Goal: Task Accomplishment & Management: Manage account settings

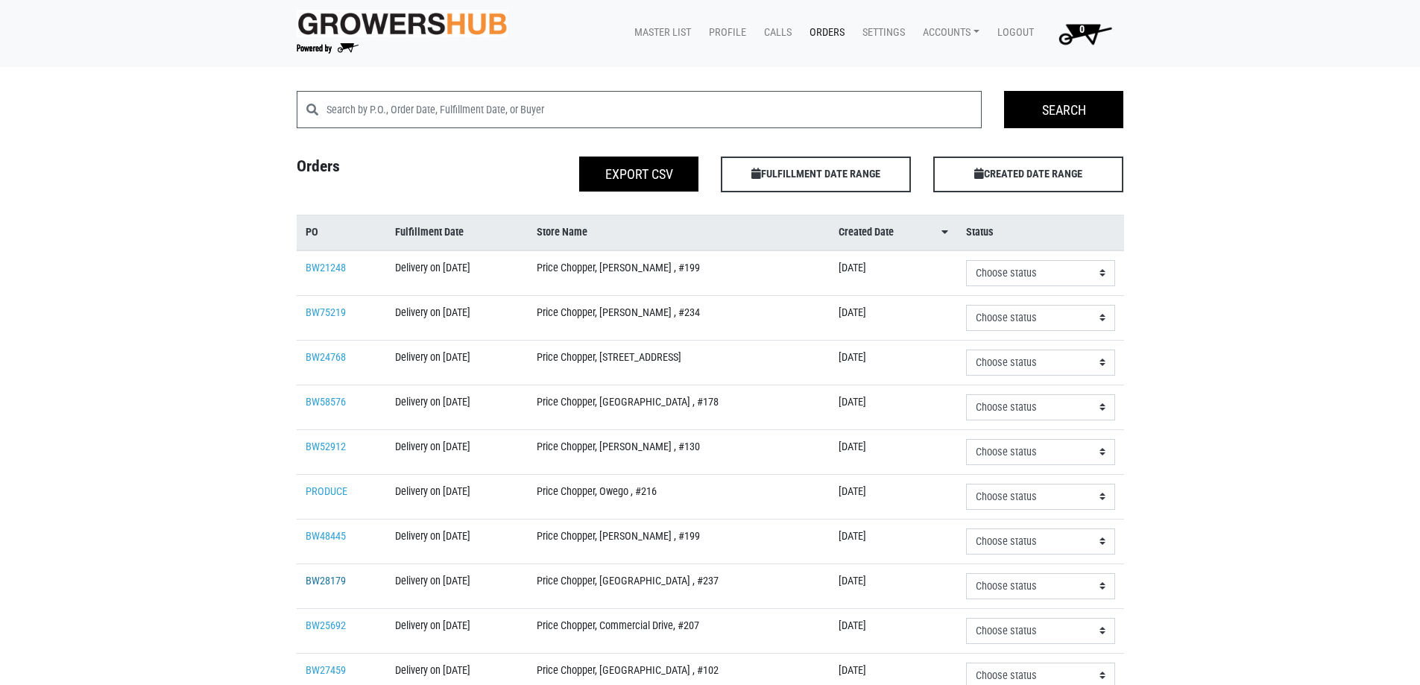
click at [312, 586] on link "BW28179" at bounding box center [326, 581] width 40 height 13
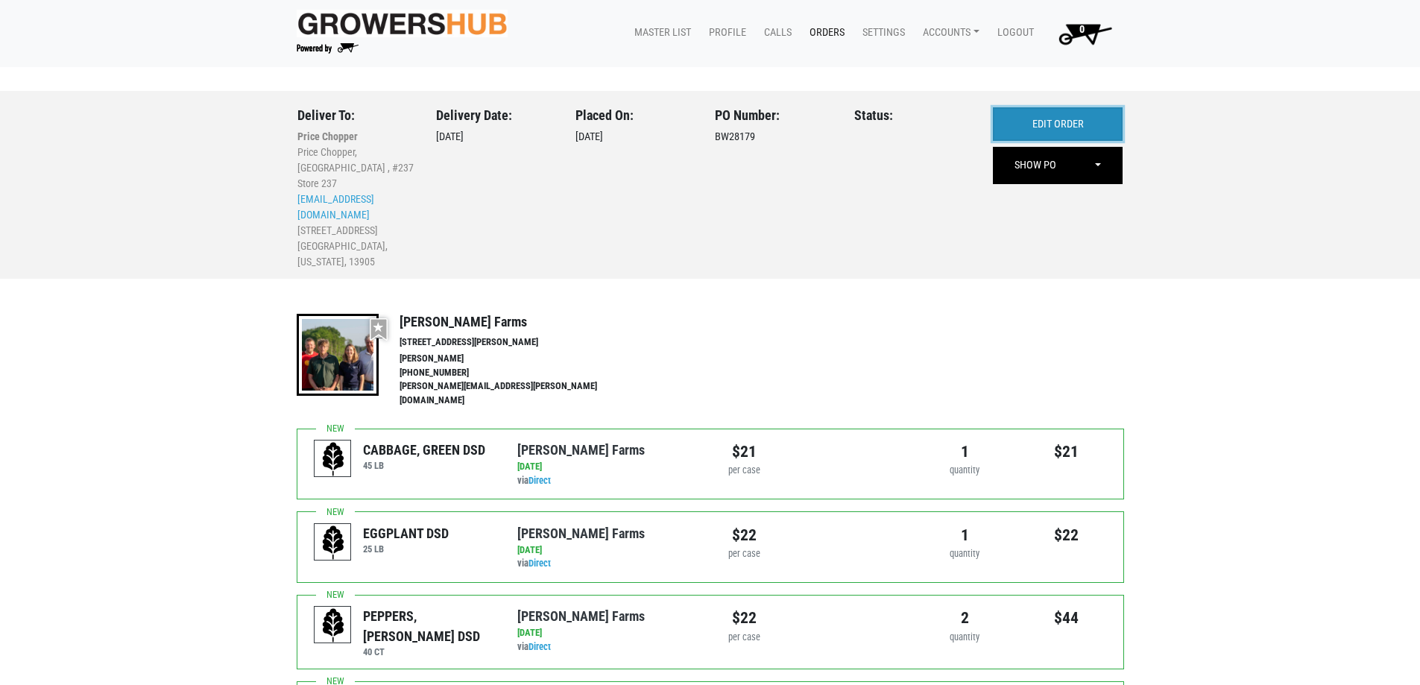
click at [1046, 122] on link "EDIT ORDER" at bounding box center [1058, 124] width 130 height 34
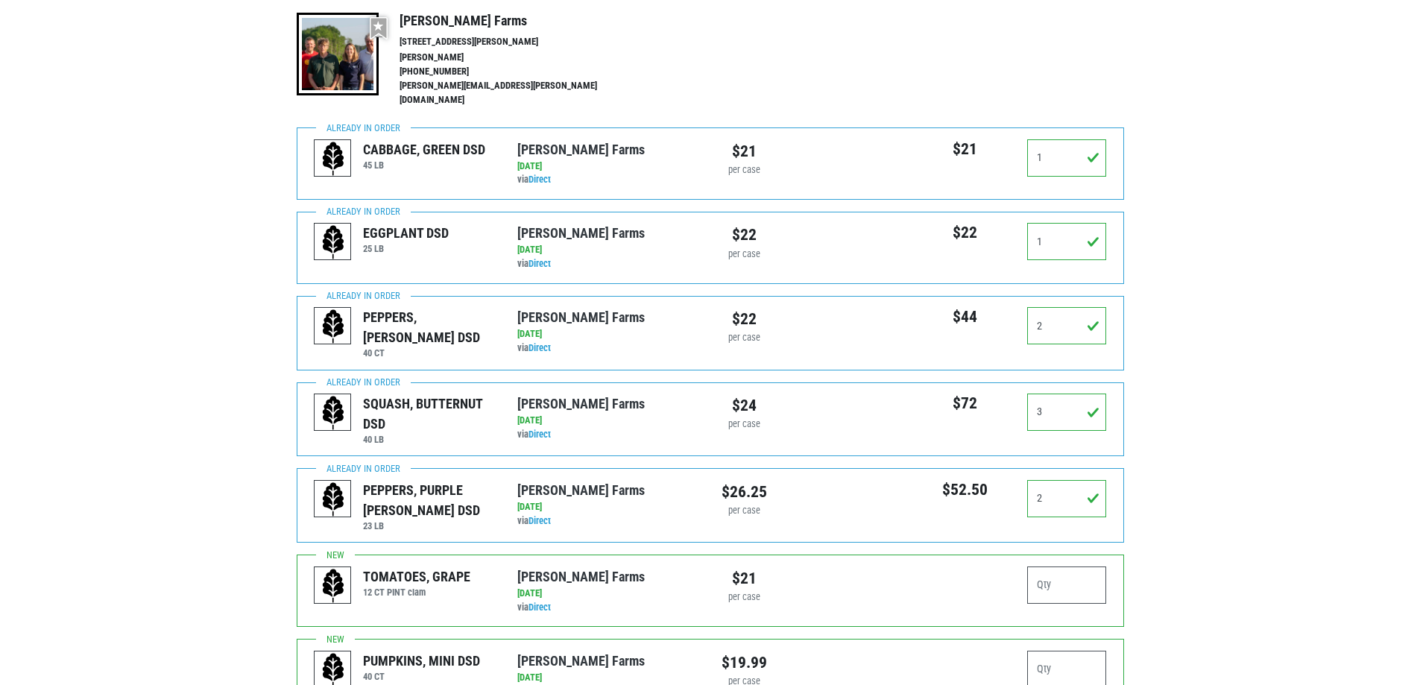
scroll to position [298, 0]
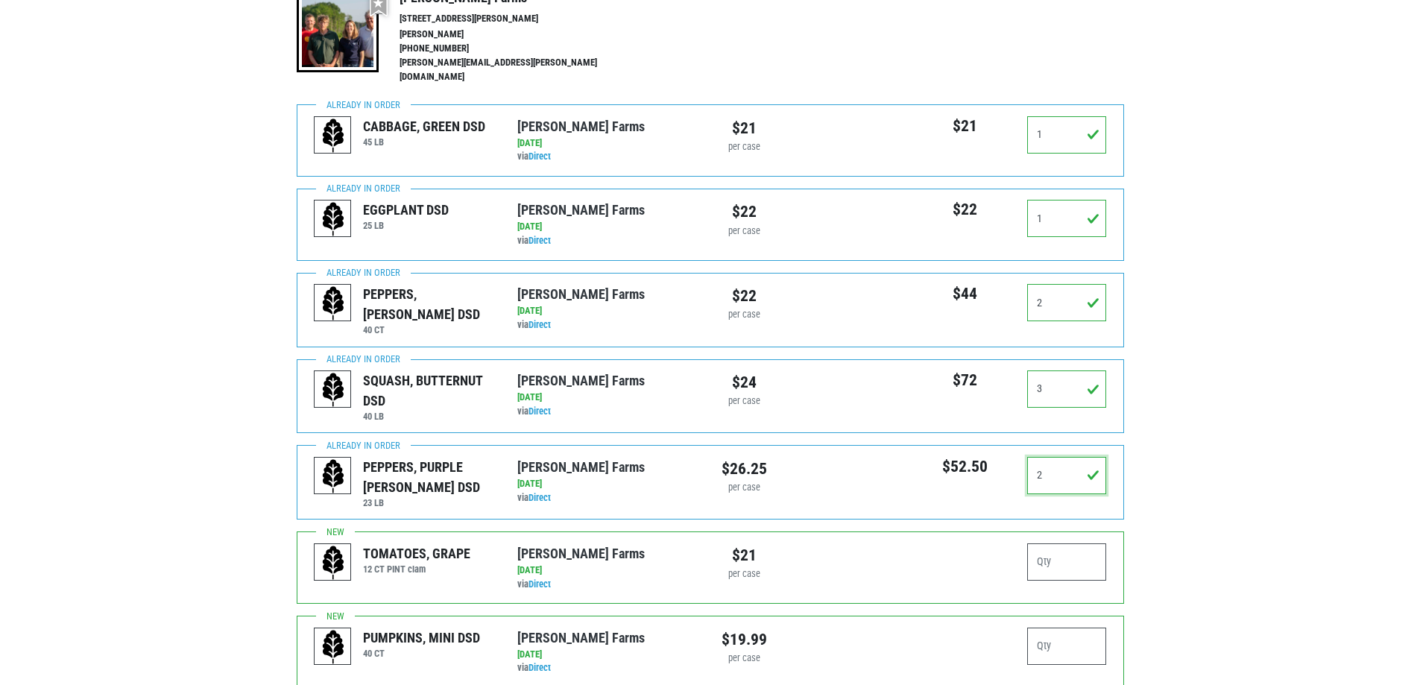
click at [1073, 458] on input "2" at bounding box center [1067, 475] width 80 height 37
click at [1072, 461] on input "2" at bounding box center [1067, 475] width 80 height 37
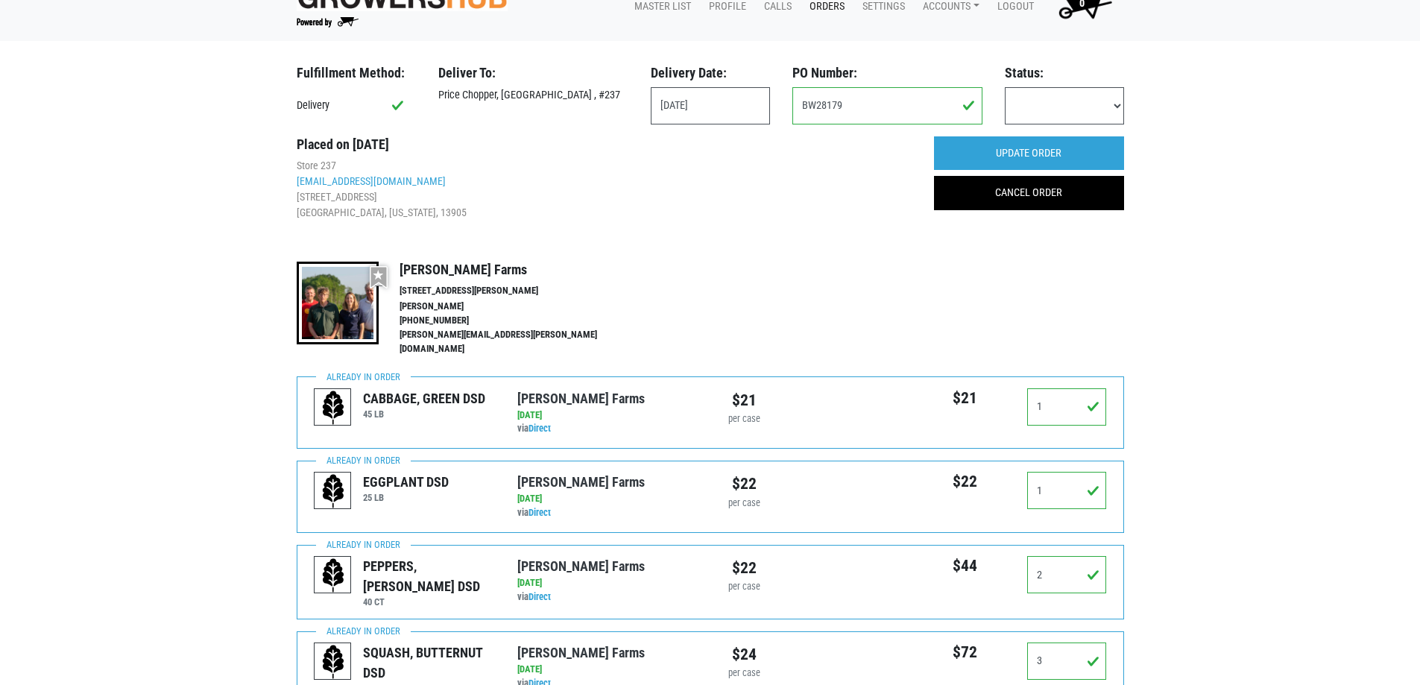
scroll to position [0, 0]
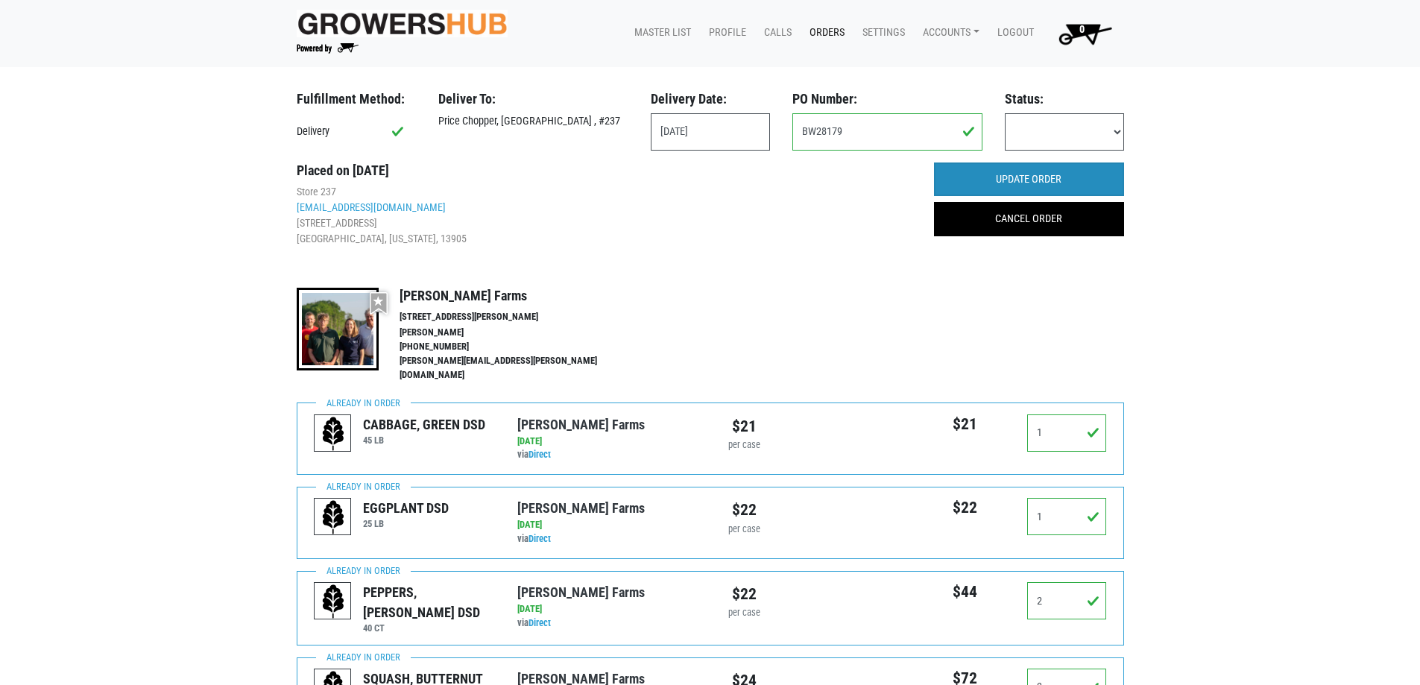
type input "1"
click at [1068, 176] on input "UPDATE ORDER" at bounding box center [1029, 180] width 190 height 34
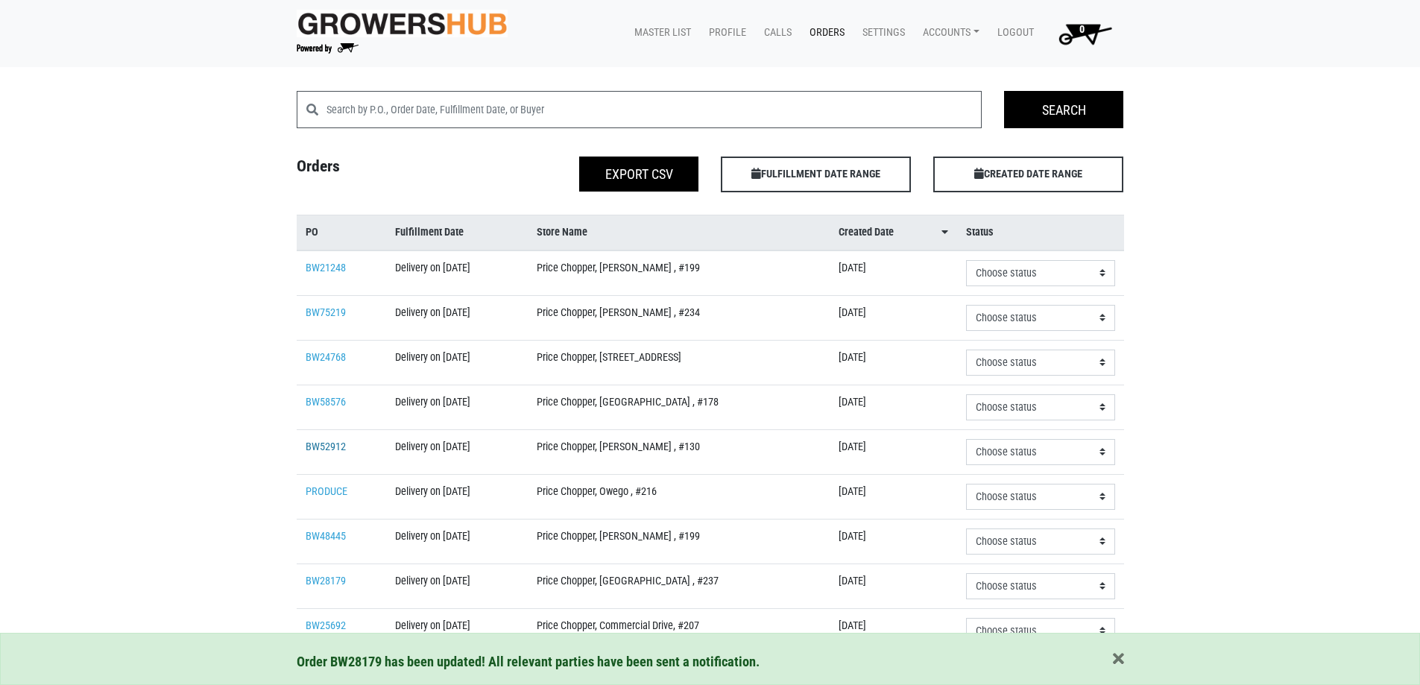
click at [309, 447] on link "BW52912" at bounding box center [326, 447] width 40 height 13
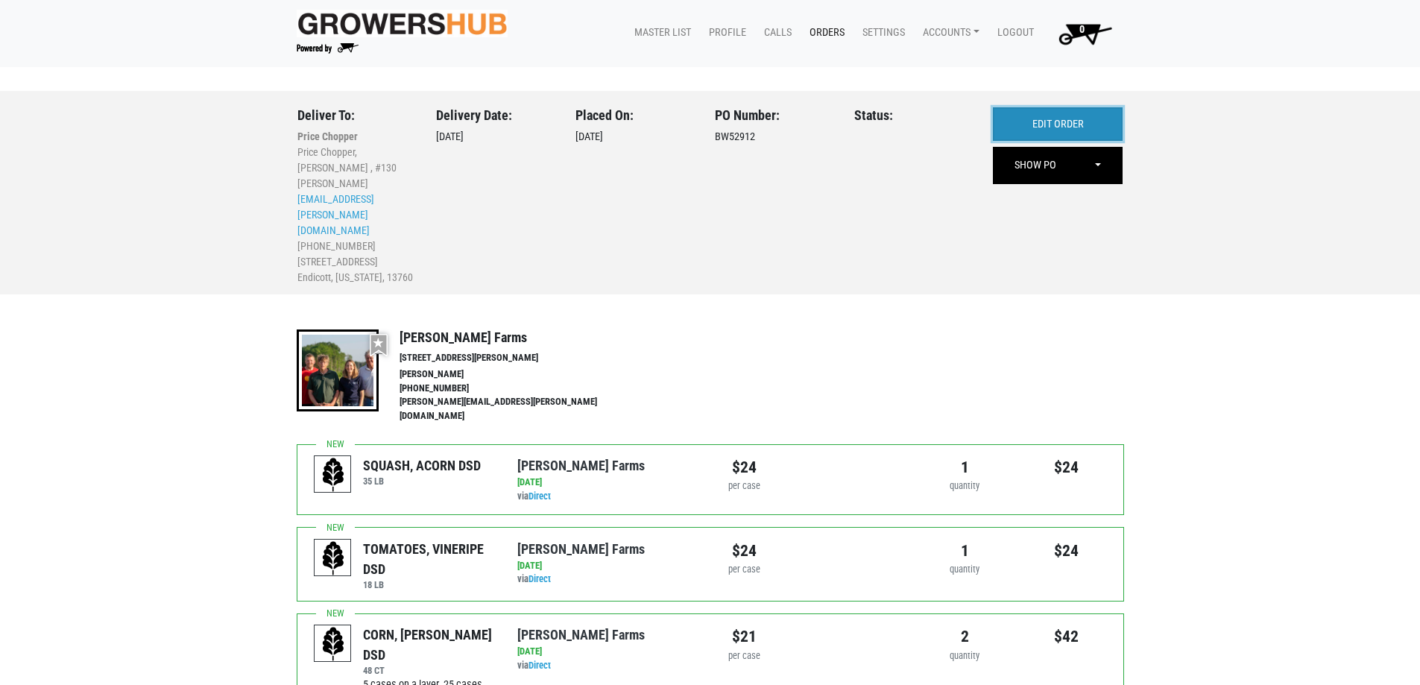
click at [1091, 119] on link "EDIT ORDER" at bounding box center [1058, 124] width 130 height 34
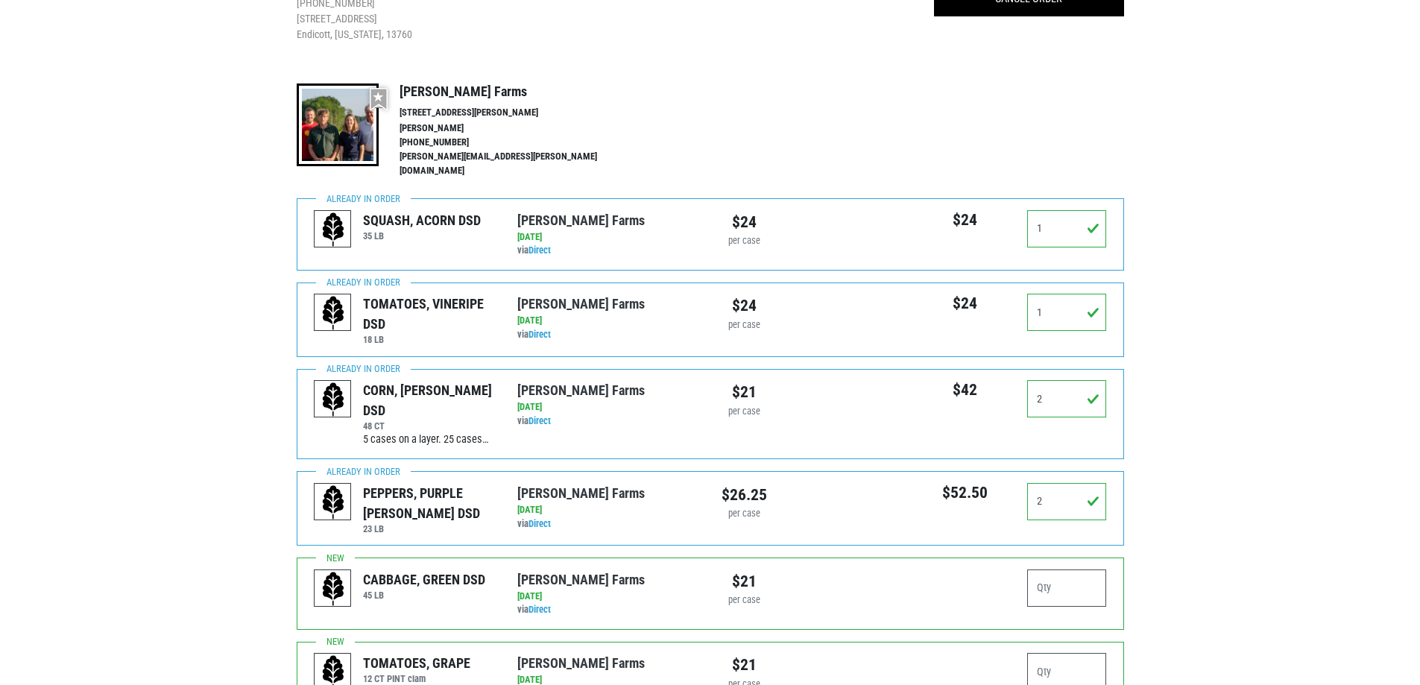
scroll to position [224, 0]
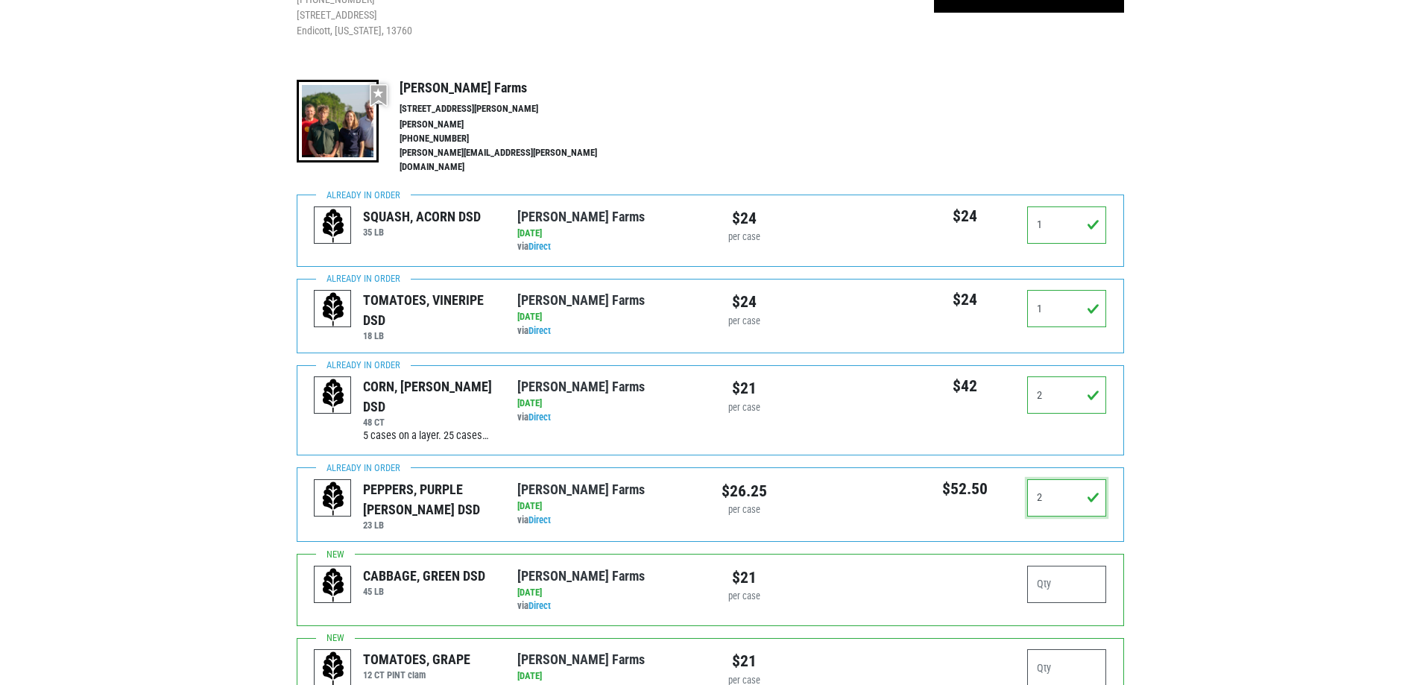
click at [1055, 499] on input "2" at bounding box center [1067, 497] width 80 height 37
click at [1054, 499] on input "2" at bounding box center [1067, 497] width 80 height 37
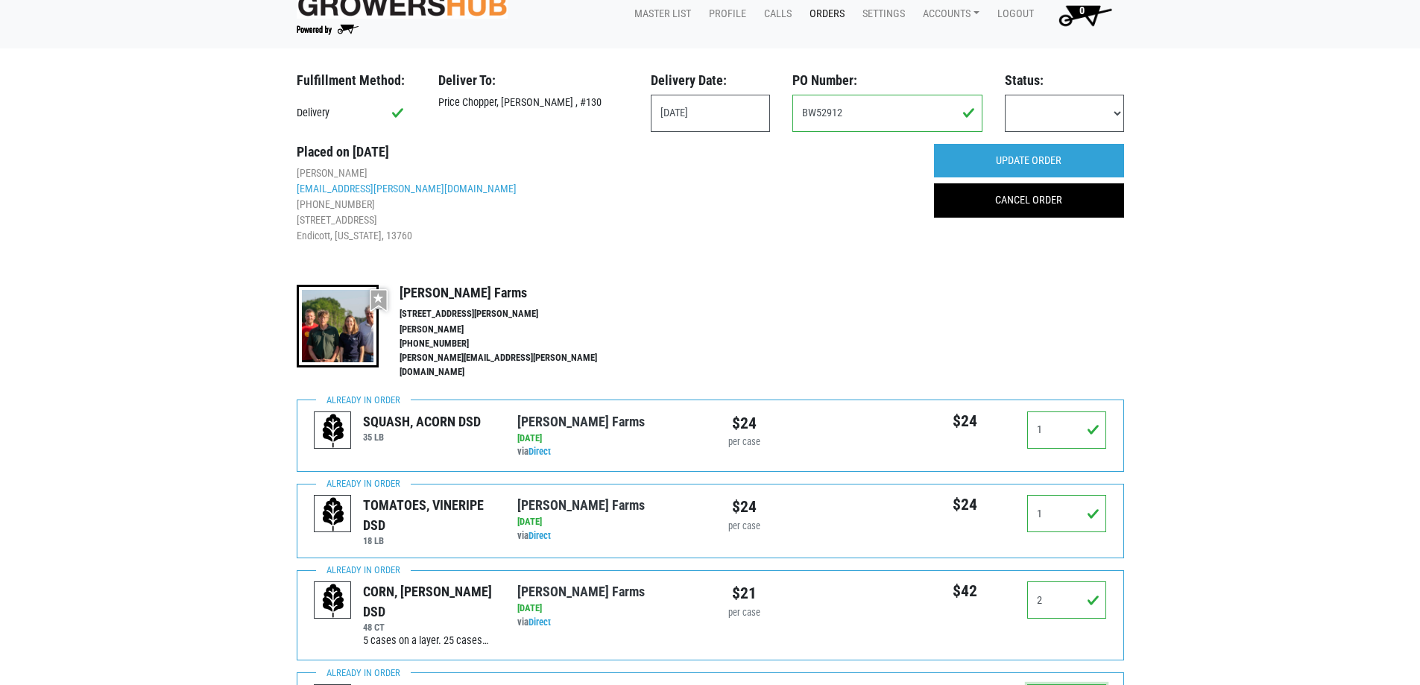
scroll to position [0, 0]
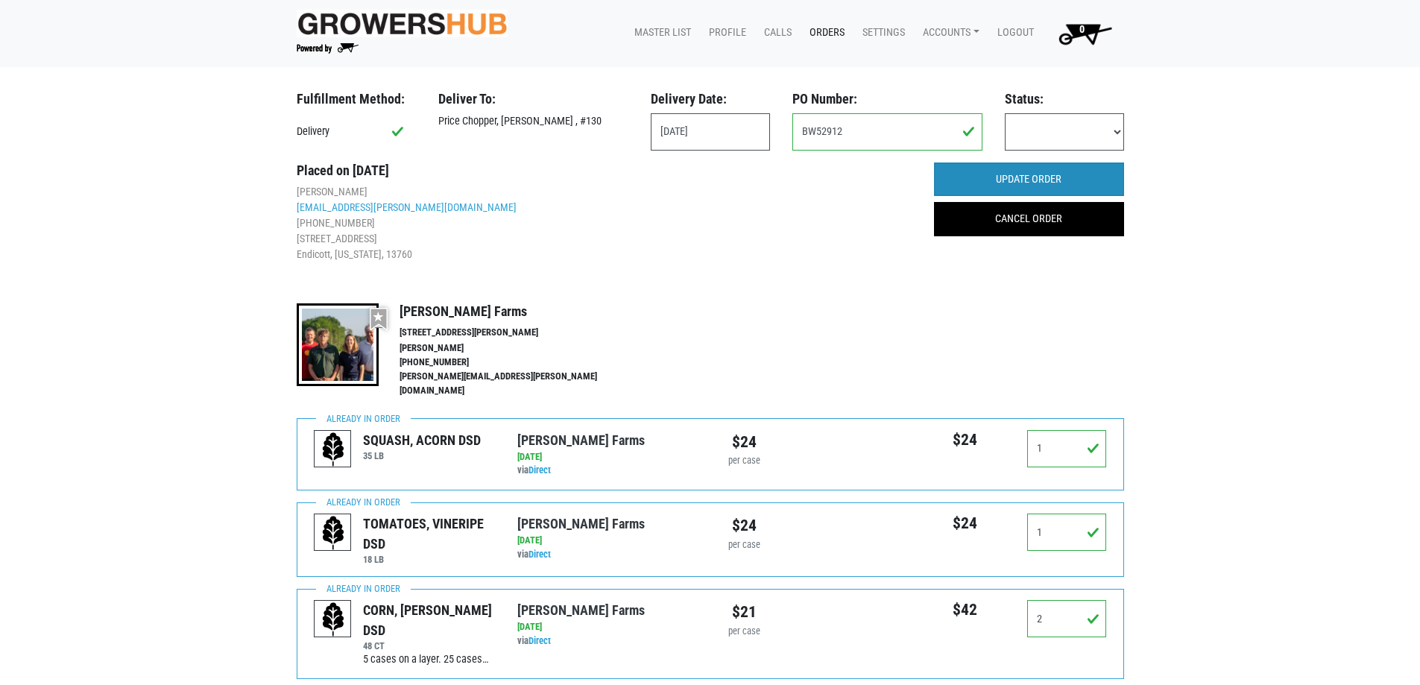
type input "1"
click at [1068, 187] on input "UPDATE ORDER" at bounding box center [1029, 180] width 190 height 34
